Goal: Register for event/course

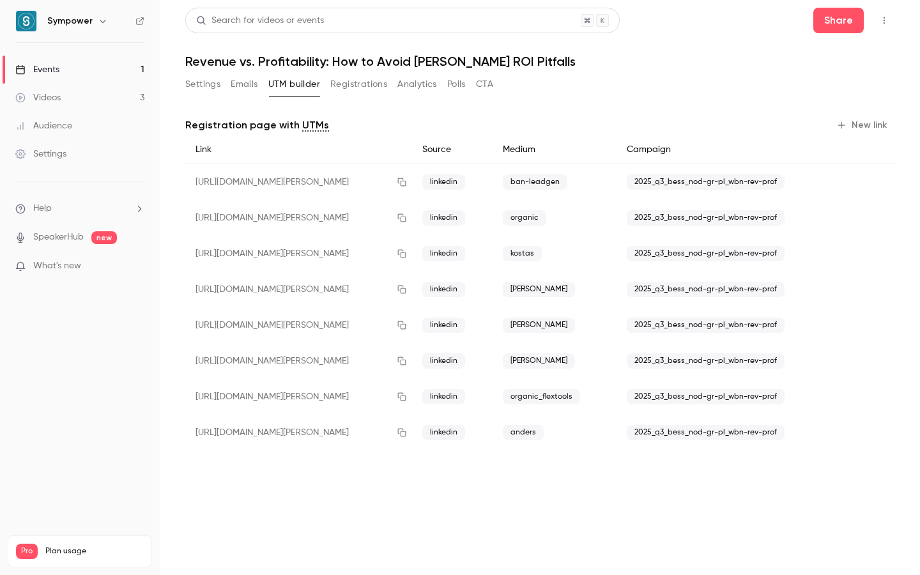
click at [47, 67] on div "Events" at bounding box center [37, 69] width 44 height 13
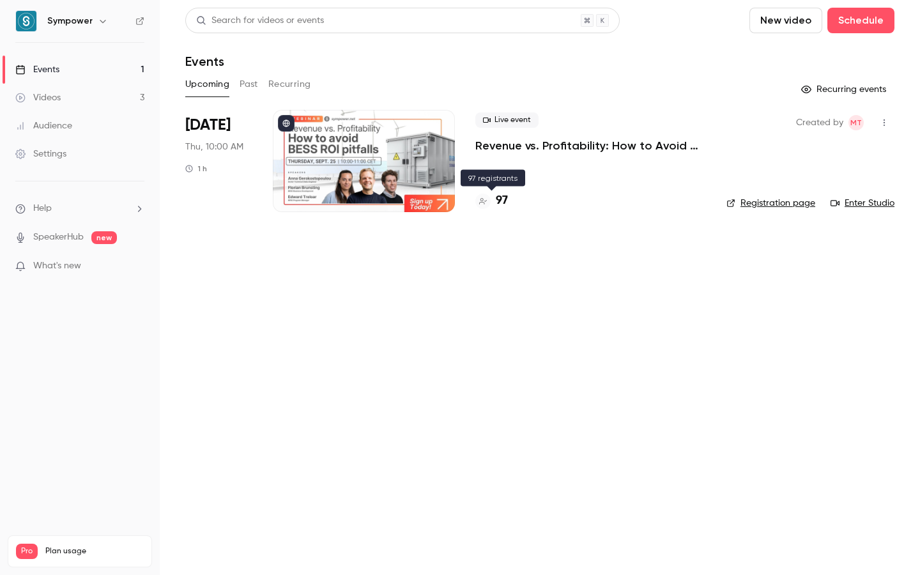
click at [502, 200] on h4 "97" at bounding box center [502, 200] width 12 height 17
